Goal: Task Accomplishment & Management: Manage account settings

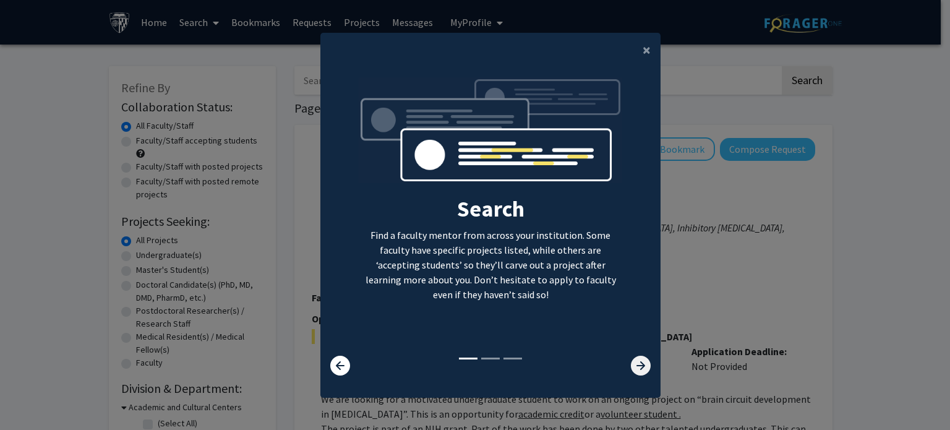
click at [633, 367] on icon at bounding box center [641, 366] width 20 height 20
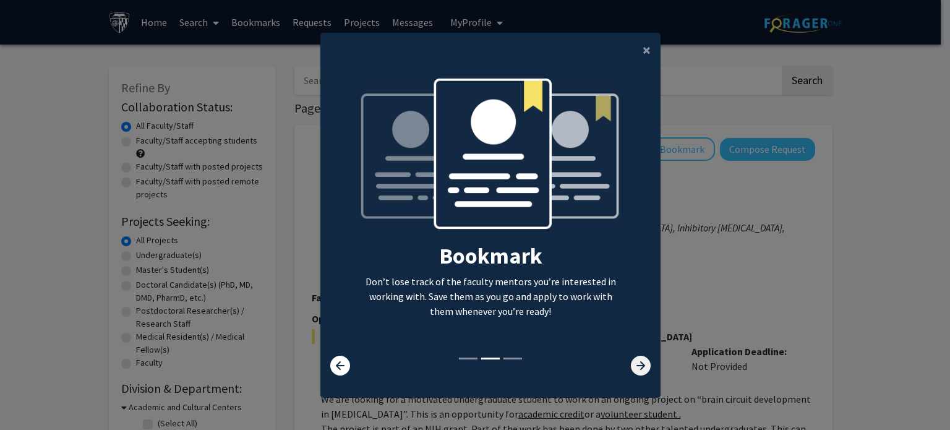
click at [633, 367] on icon at bounding box center [641, 366] width 20 height 20
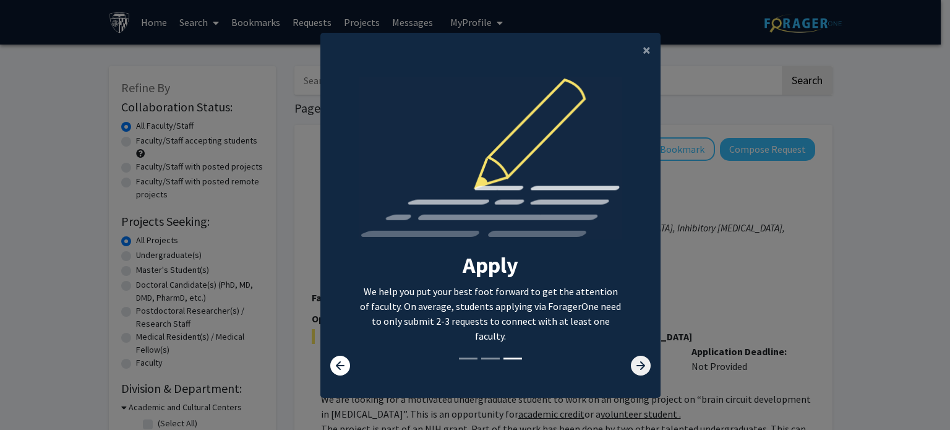
click at [633, 367] on icon at bounding box center [641, 366] width 20 height 20
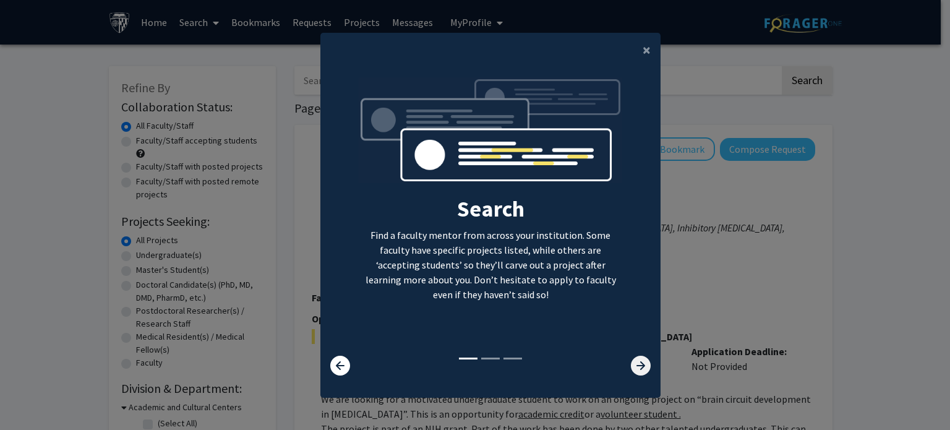
click at [633, 367] on icon at bounding box center [641, 366] width 20 height 20
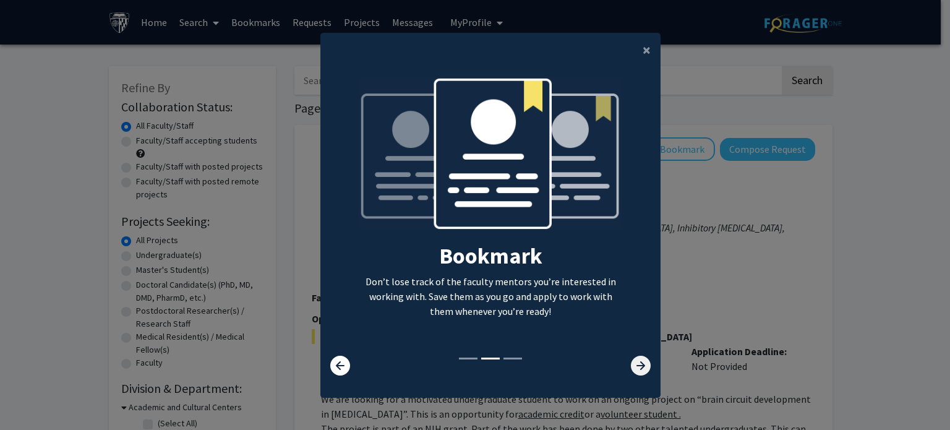
click at [633, 367] on icon at bounding box center [641, 366] width 20 height 20
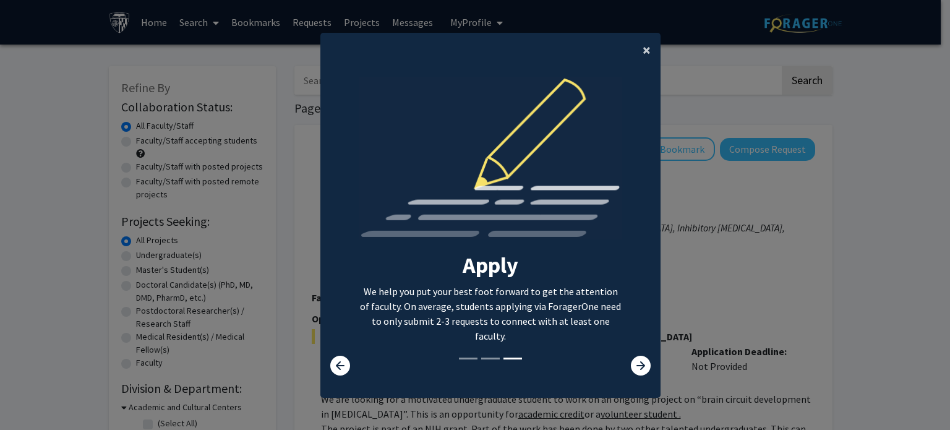
click at [643, 50] on span "×" at bounding box center [647, 49] width 8 height 19
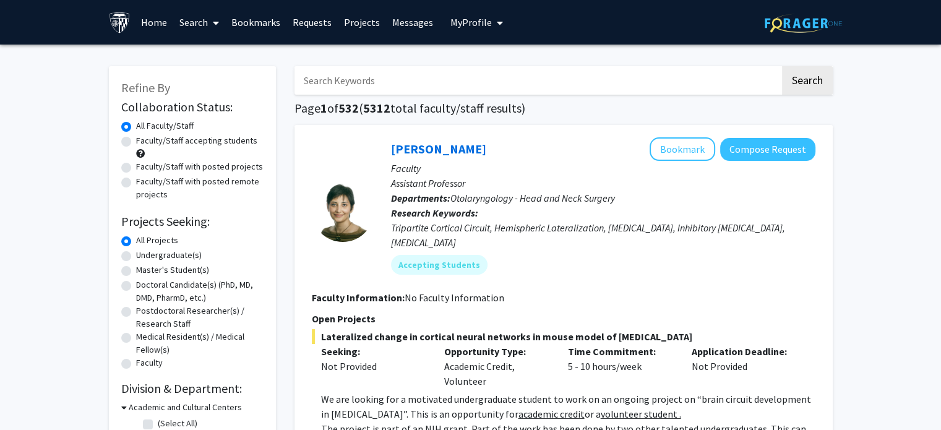
click at [478, 18] on span "My Profile" at bounding box center [470, 22] width 41 height 12
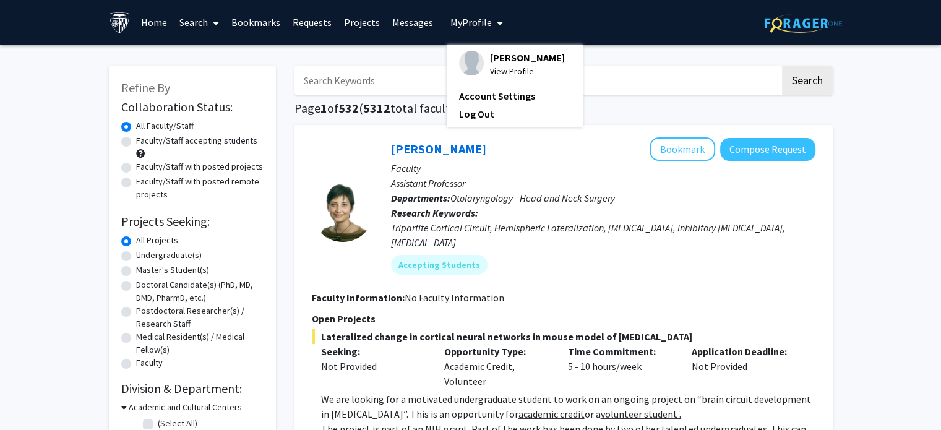
click at [507, 59] on span "[PERSON_NAME]" at bounding box center [527, 58] width 75 height 14
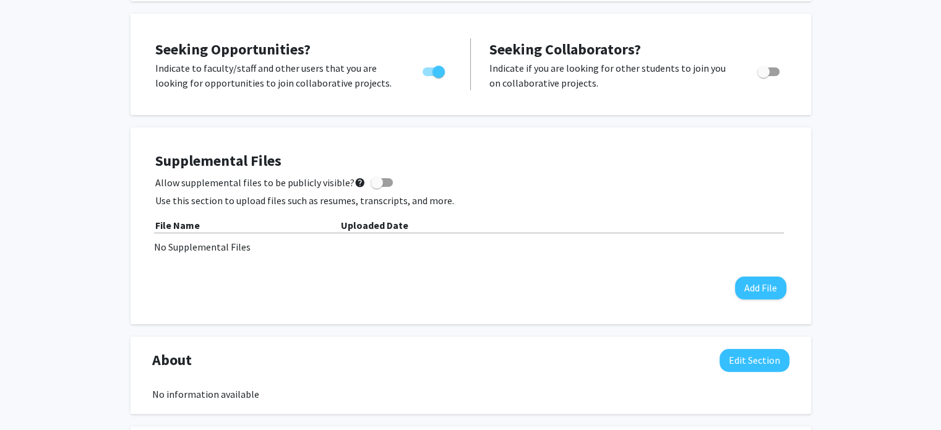
scroll to position [240, 0]
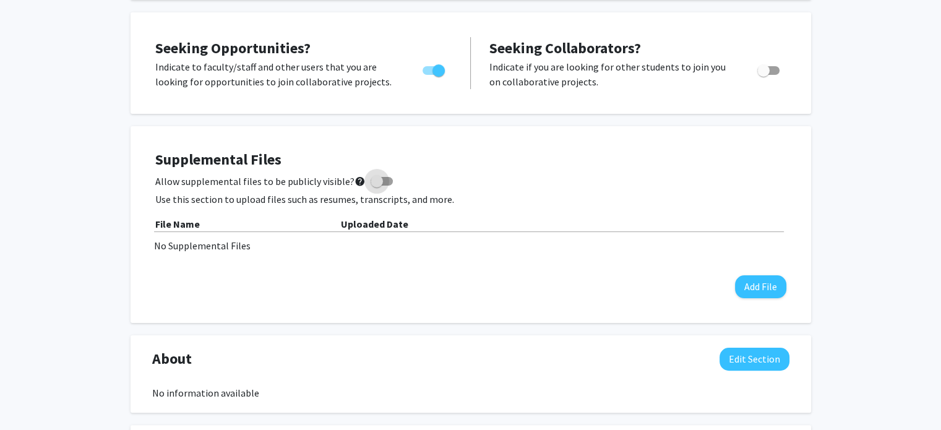
click at [374, 176] on span at bounding box center [376, 181] width 12 height 12
click at [376, 186] on input "Allow supplemental files to be publicly visible? help" at bounding box center [376, 186] width 1 height 1
click at [382, 181] on span at bounding box center [386, 181] width 12 height 12
click at [377, 186] on input "Allow supplemental files to be publicly visible? help" at bounding box center [376, 186] width 1 height 1
checkbox input "false"
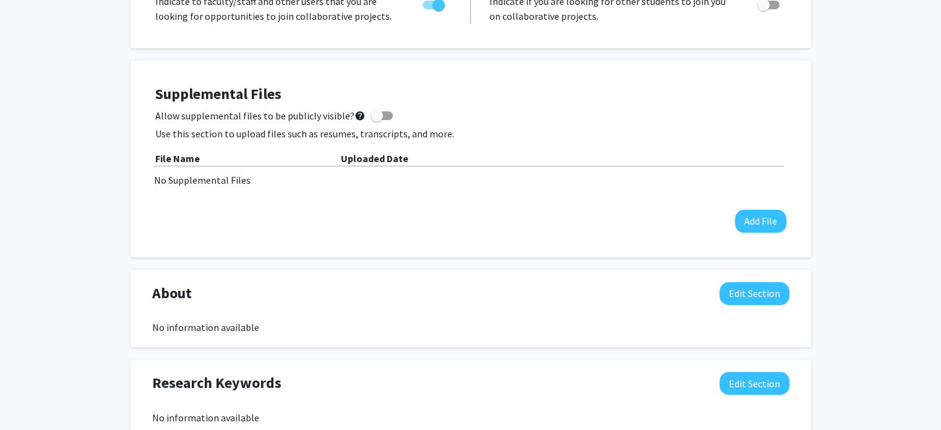
scroll to position [0, 0]
